Goal: Task Accomplishment & Management: Use online tool/utility

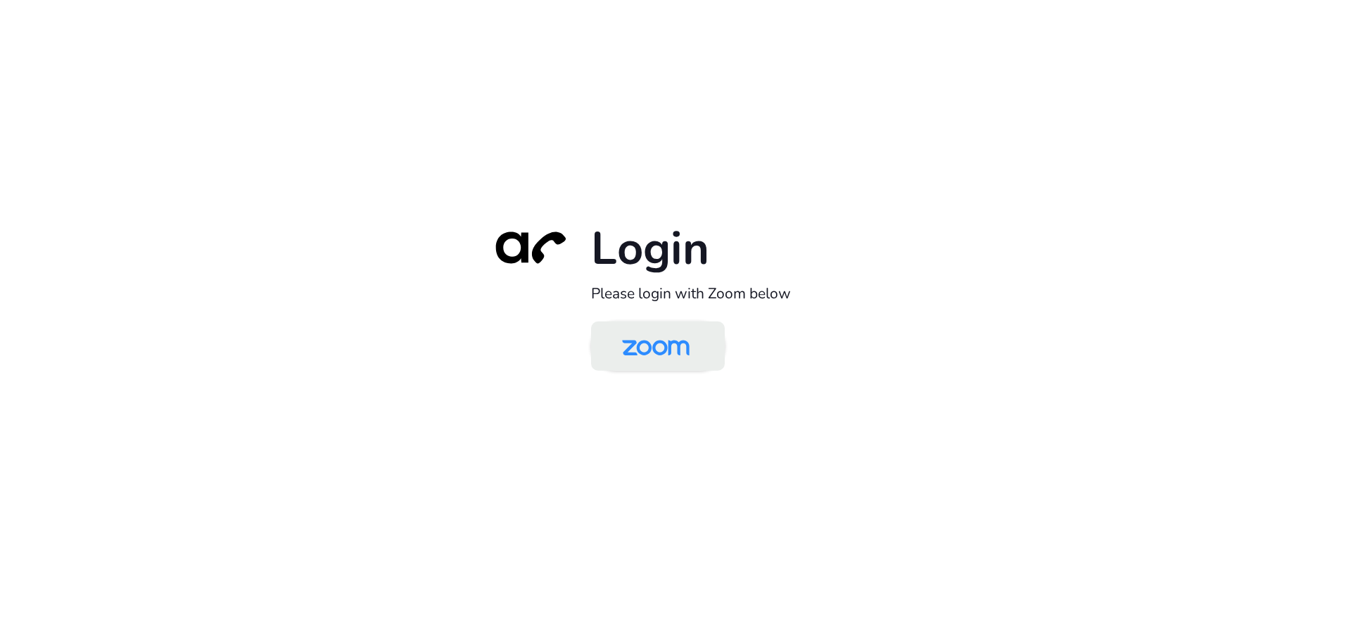
click at [693, 346] on img at bounding box center [655, 347] width 97 height 46
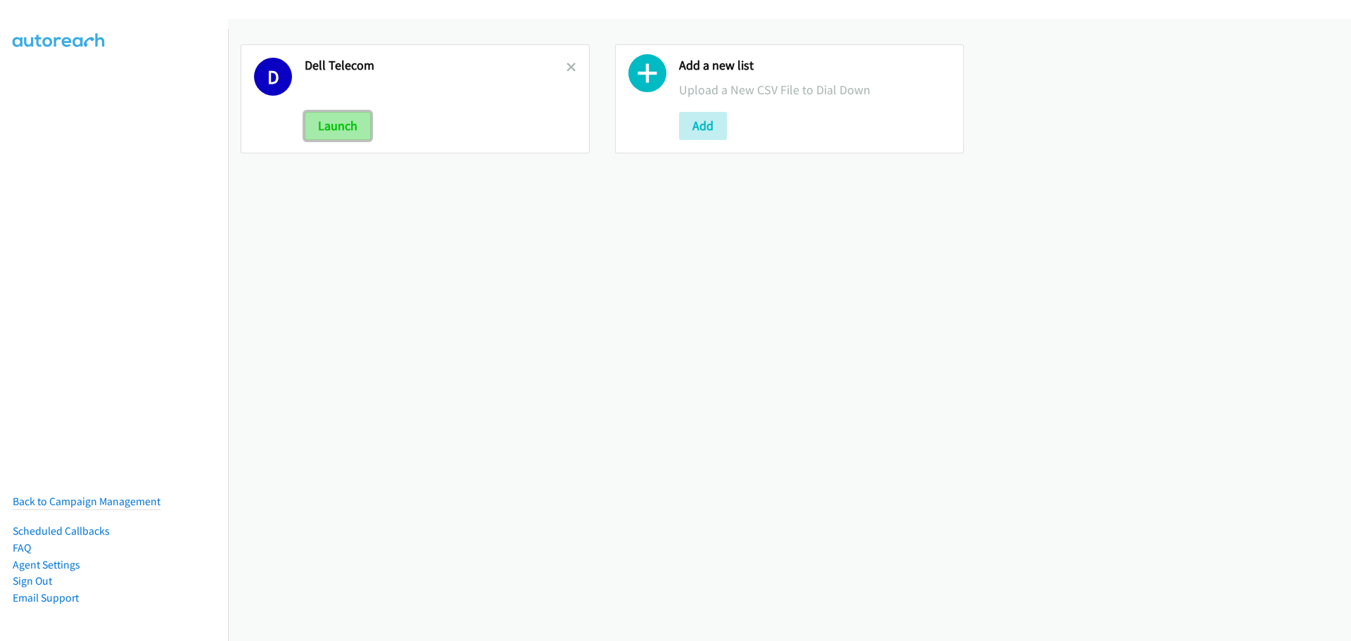
click at [341, 137] on button "Launch" at bounding box center [338, 126] width 66 height 28
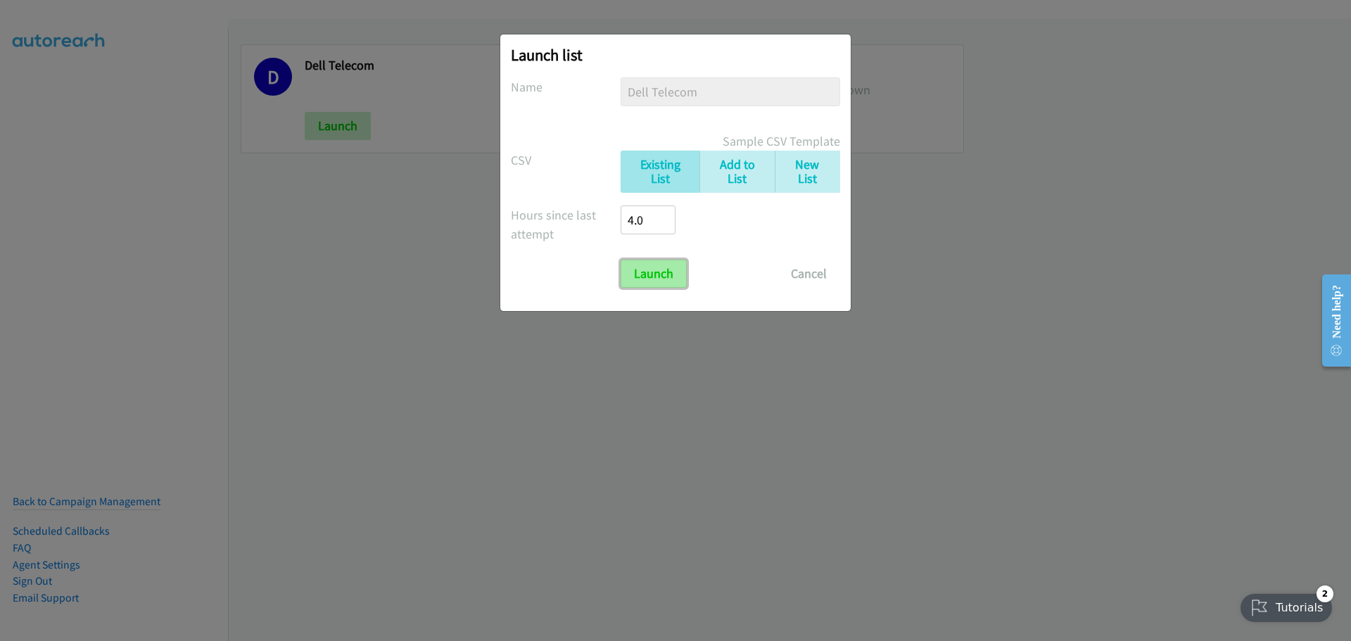
click at [631, 283] on input "Launch" at bounding box center [654, 274] width 66 height 28
